Goal: Check status: Check status

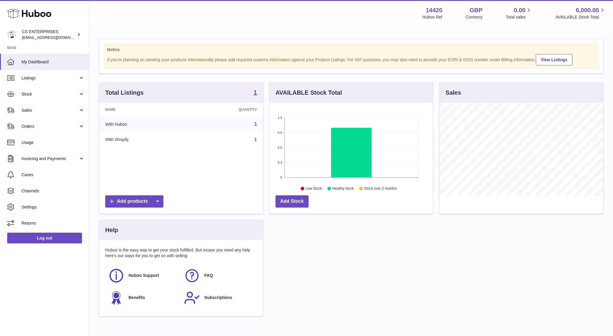
scroll to position [93, 164]
click at [41, 124] on span "Orders" at bounding box center [49, 127] width 57 height 6
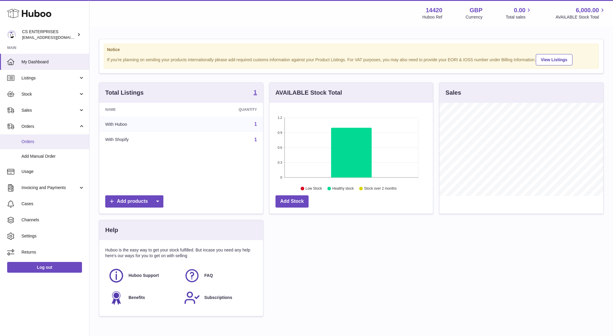
click at [39, 141] on span "Orders" at bounding box center [52, 142] width 63 height 6
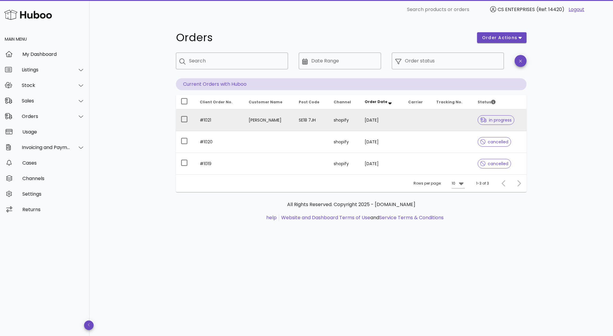
click at [276, 121] on td "[PERSON_NAME]" at bounding box center [269, 120] width 50 height 22
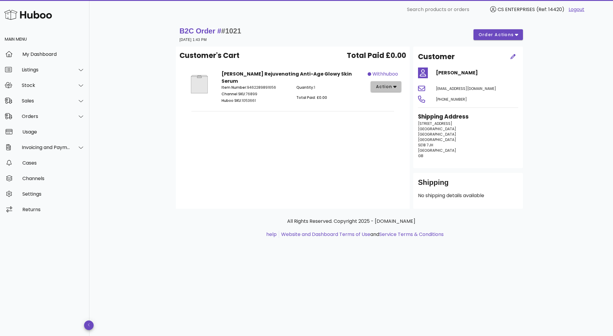
click at [387, 89] on span "action" at bounding box center [384, 87] width 17 height 6
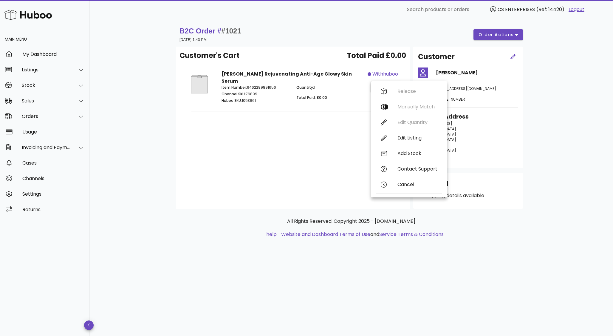
click at [335, 137] on div "Customer's Cart Total Paid £0.00 [PERSON_NAME] Rejuvenating Anti-Age Glowy Skin…" at bounding box center [293, 128] width 234 height 162
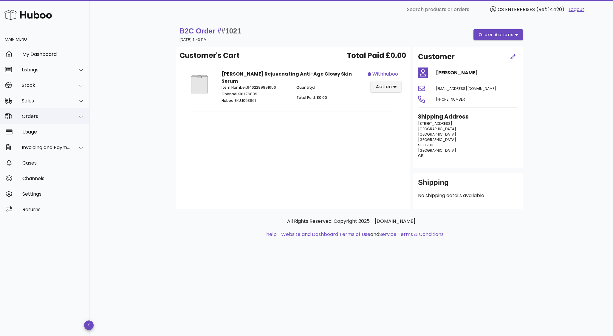
click at [47, 118] on div "Orders" at bounding box center [46, 116] width 49 height 6
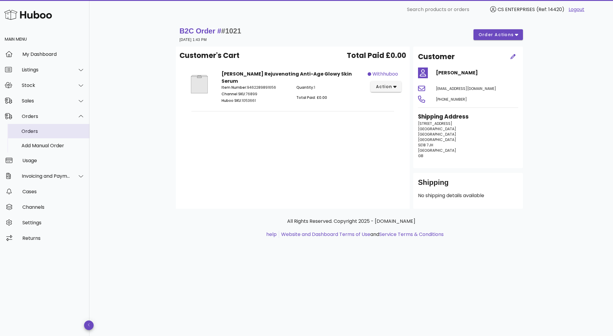
click at [47, 129] on div "Orders" at bounding box center [52, 131] width 63 height 6
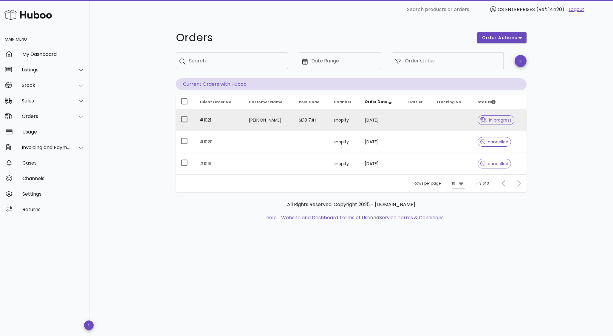
click at [278, 118] on td "Janet Osayande Osayande" at bounding box center [269, 120] width 50 height 22
